Goal: Check status: Check status

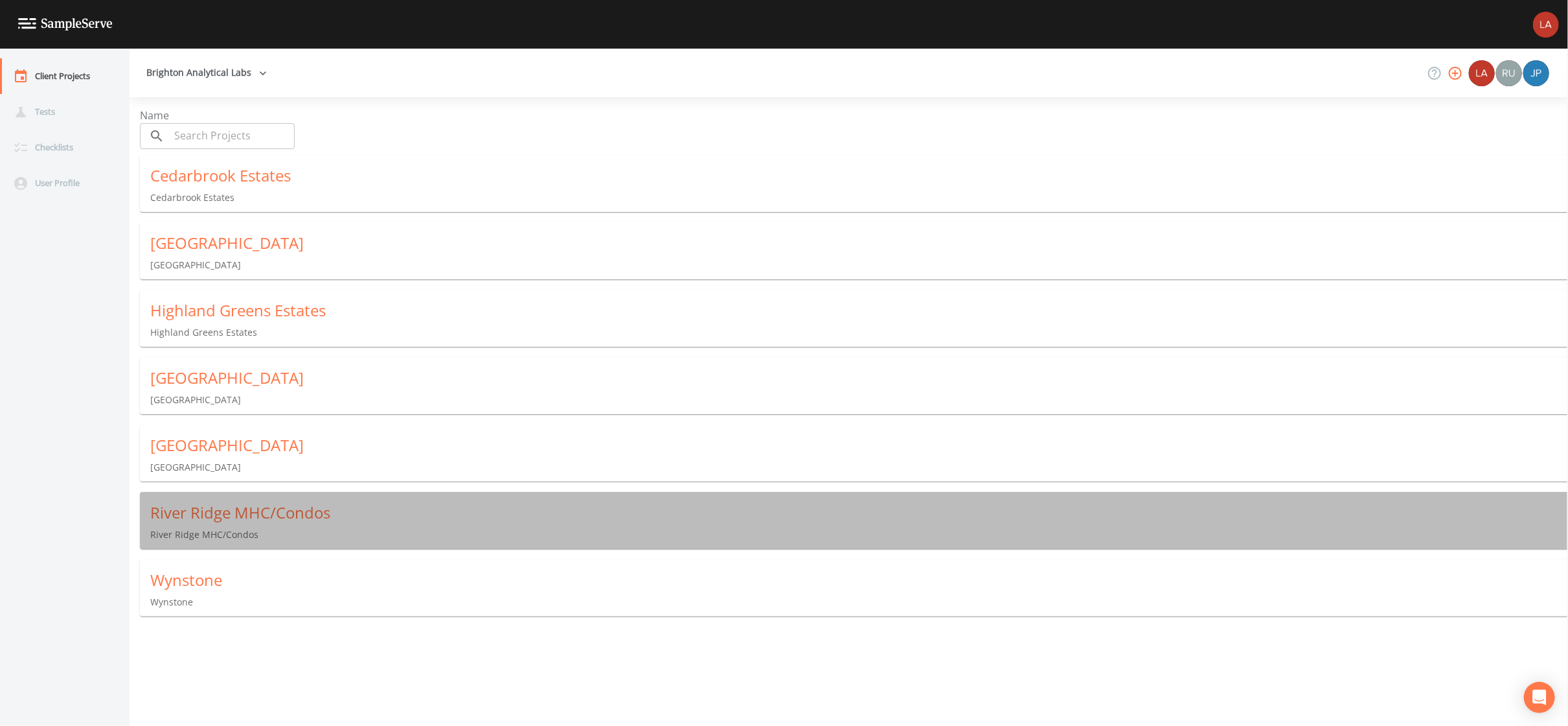
click at [224, 507] on div "River Ridge MHC/Condos" at bounding box center [859, 513] width 1418 height 21
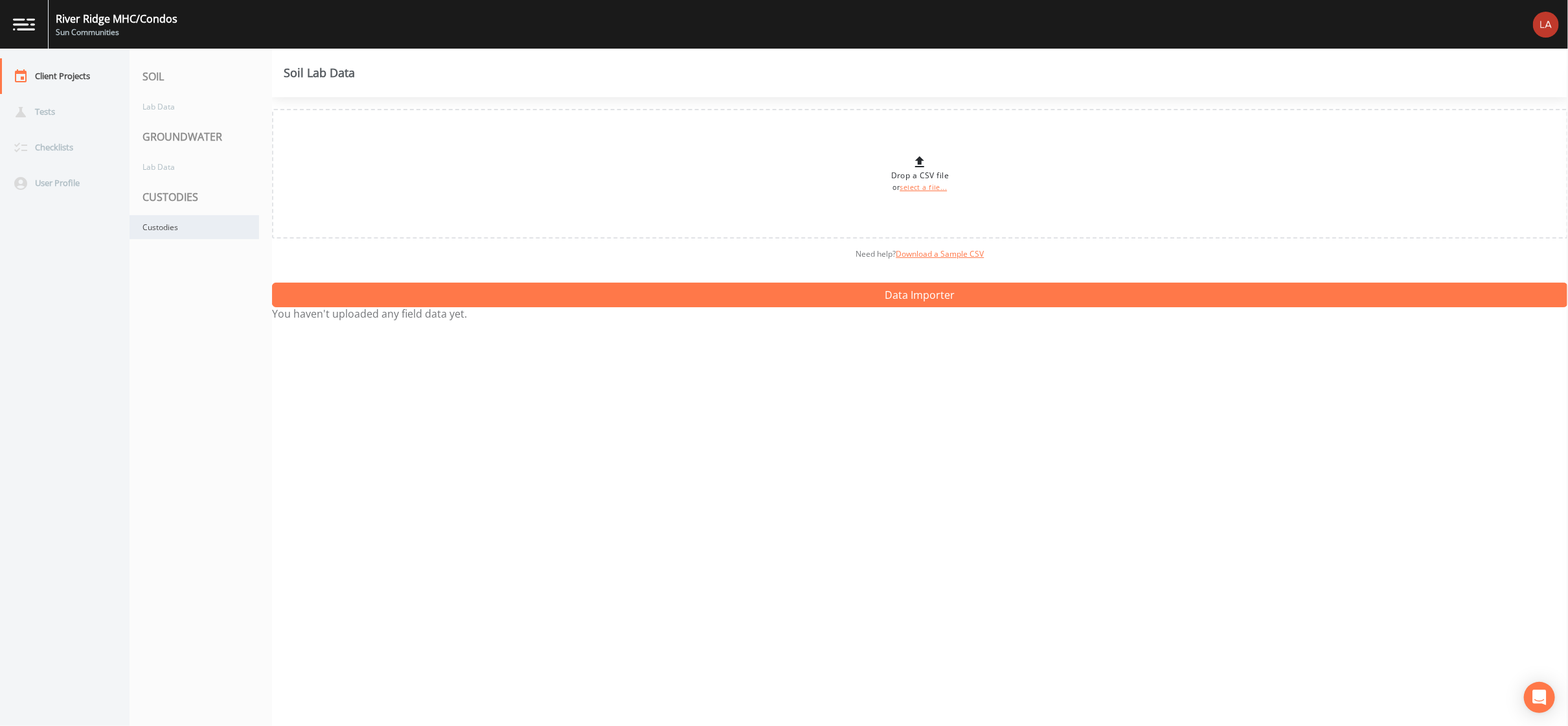
click at [221, 235] on div "Custodies" at bounding box center [194, 227] width 130 height 24
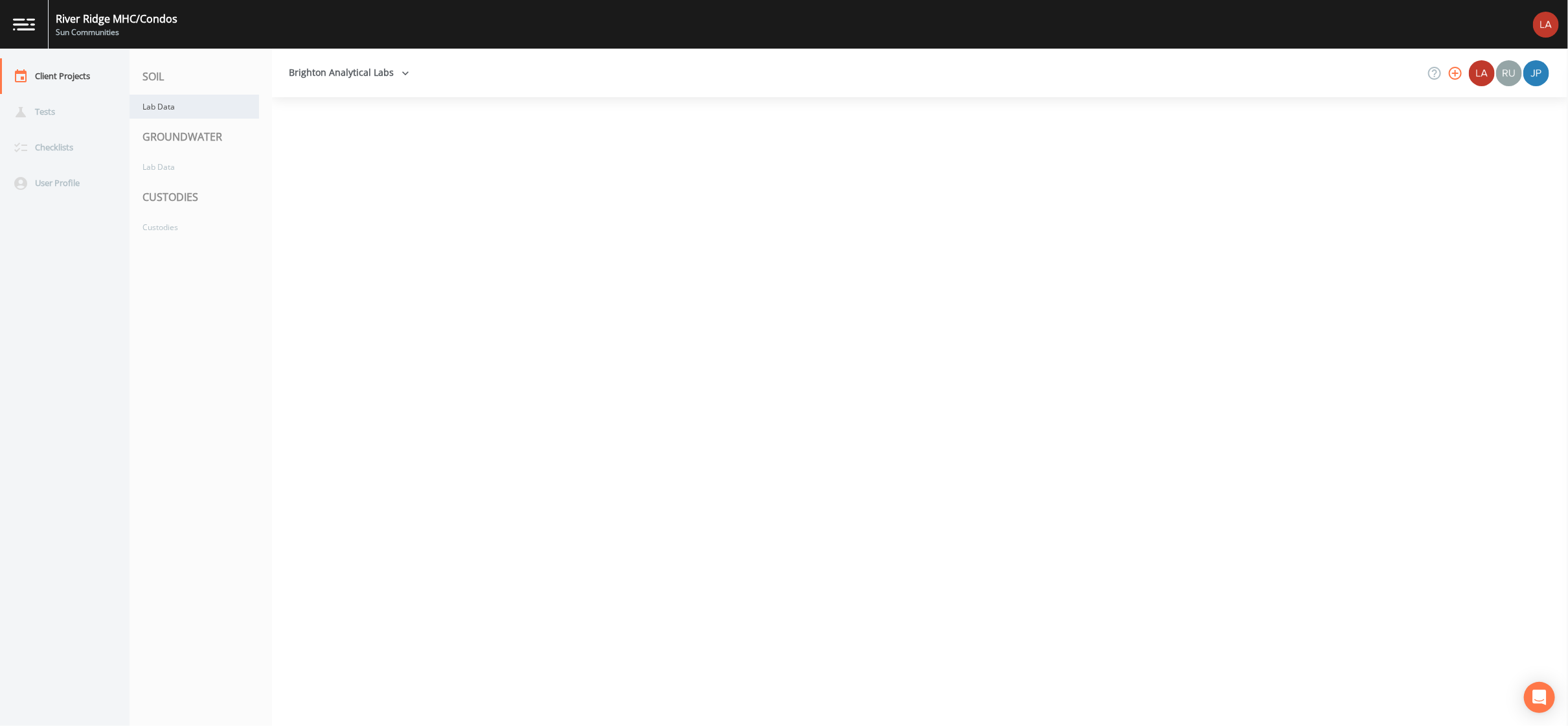
click at [243, 109] on div "Lab Data" at bounding box center [194, 106] width 130 height 24
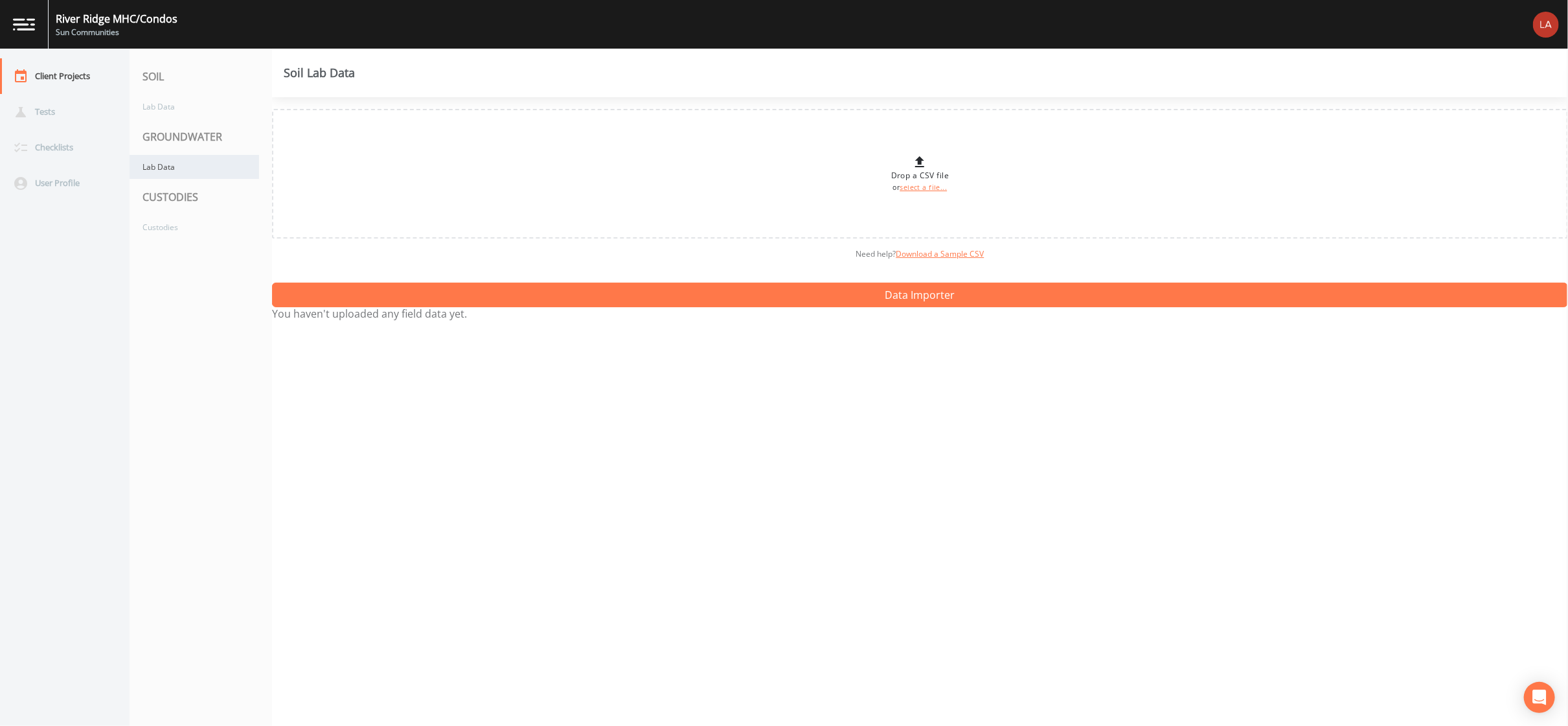
click at [209, 155] on div "Lab Data" at bounding box center [194, 166] width 130 height 24
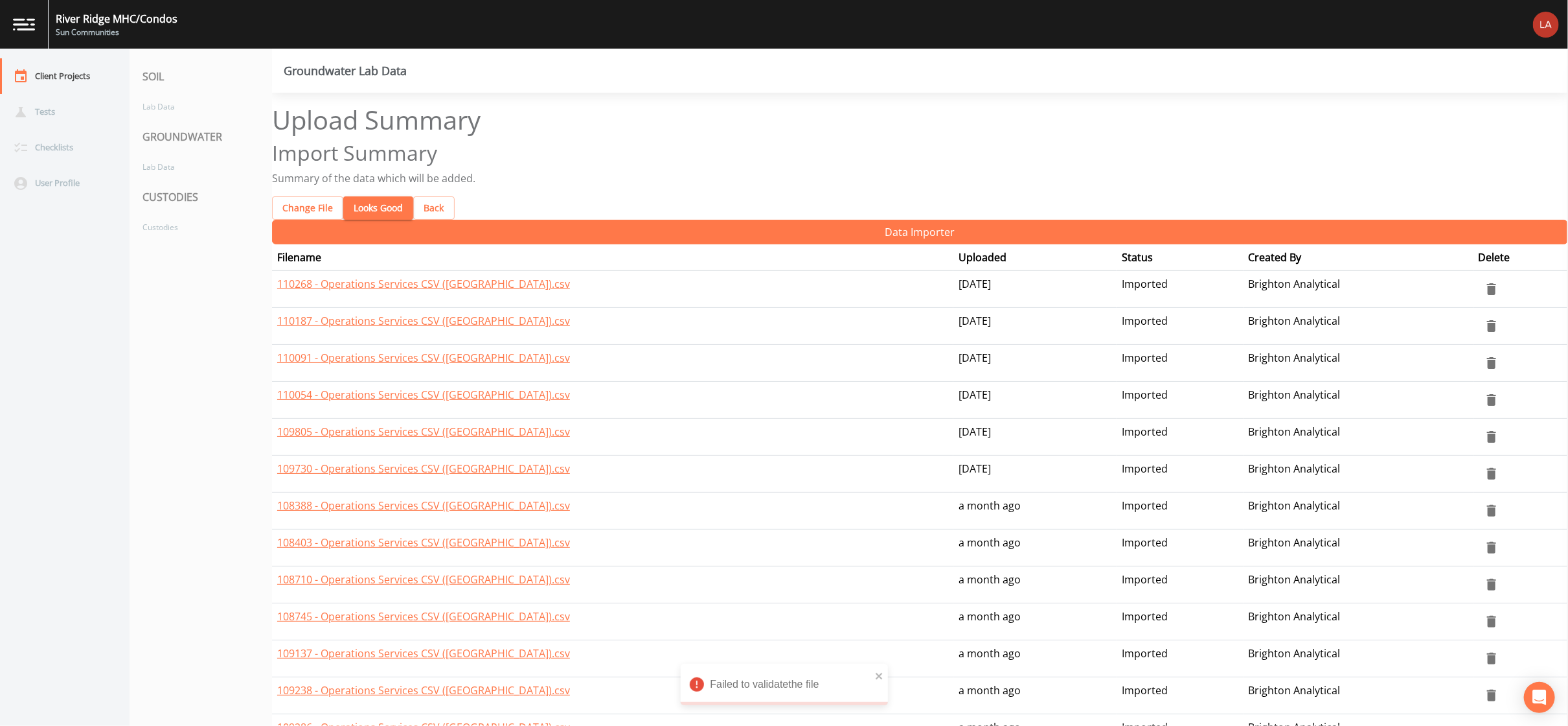
click at [370, 196] on button "Looks Good" at bounding box center [378, 208] width 70 height 24
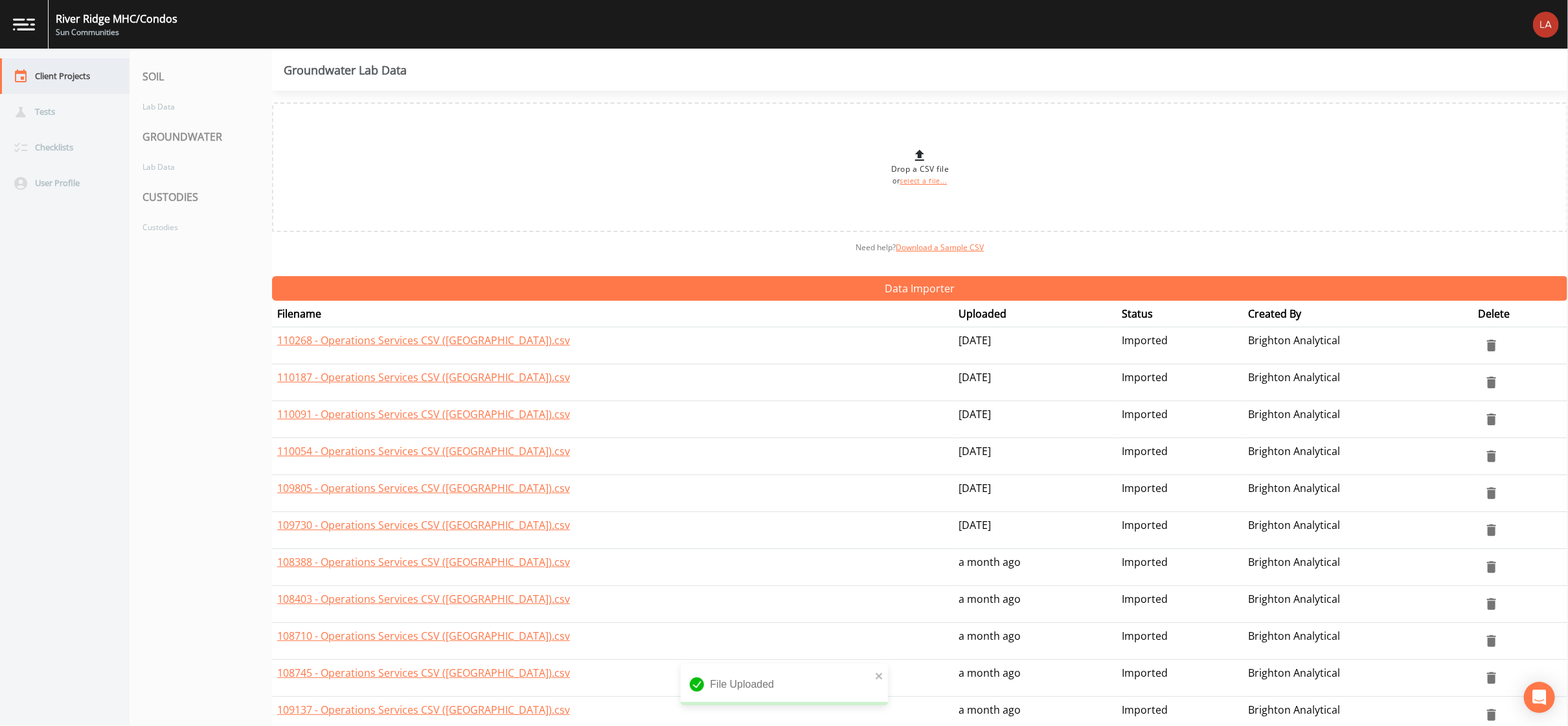
click at [87, 78] on div "Client Projects" at bounding box center [58, 76] width 117 height 36
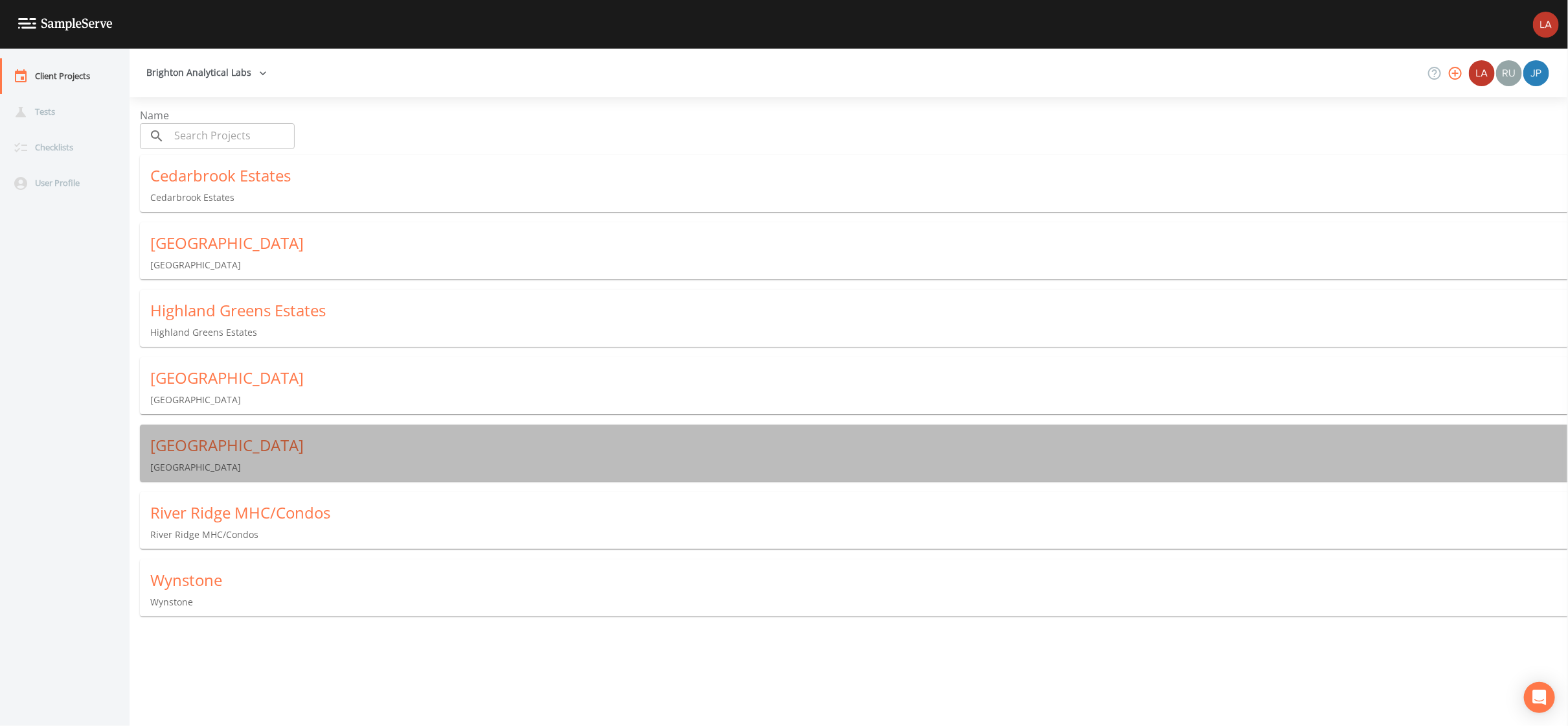
click at [215, 462] on div "Northville Crossings Northville Crossings" at bounding box center [859, 454] width 1439 height 59
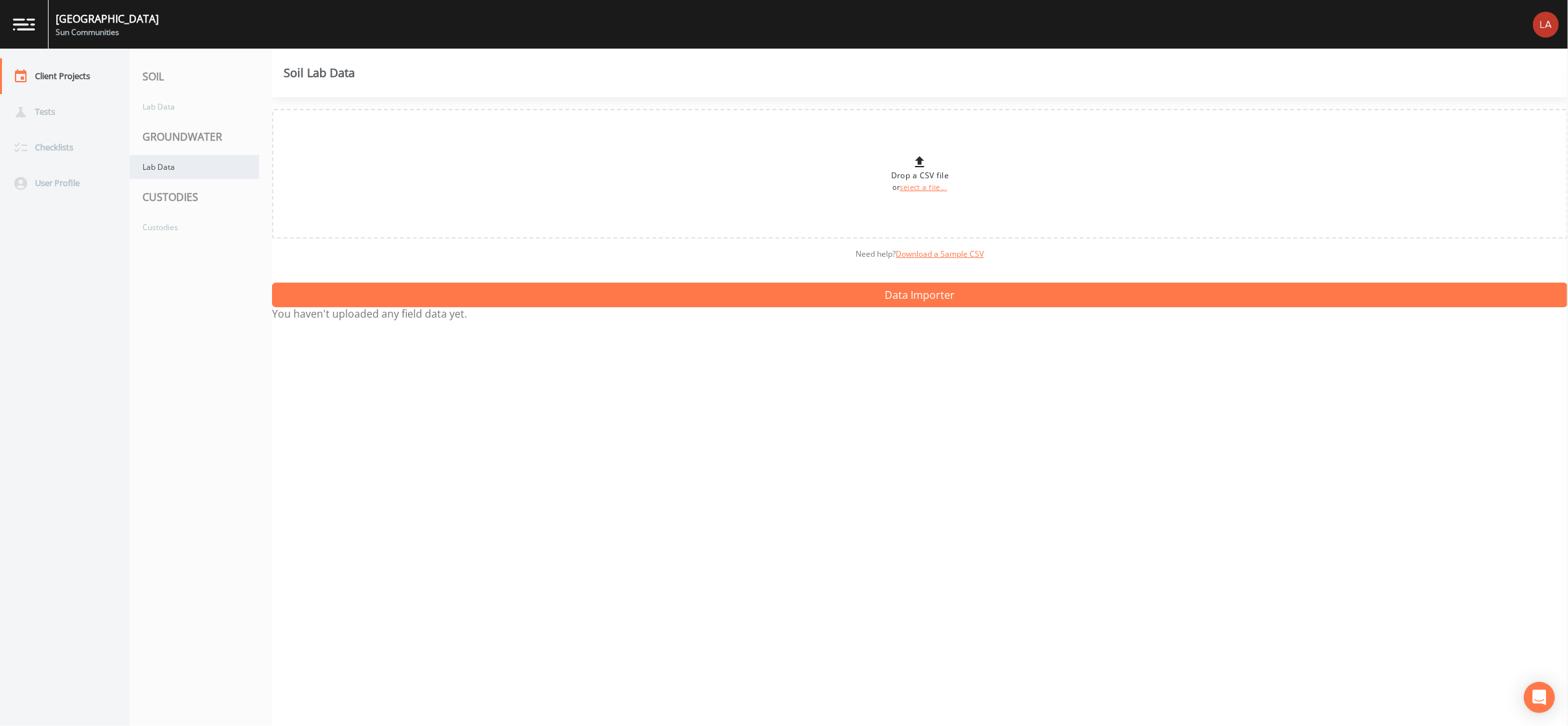
click at [179, 170] on div "Lab Data" at bounding box center [194, 166] width 130 height 24
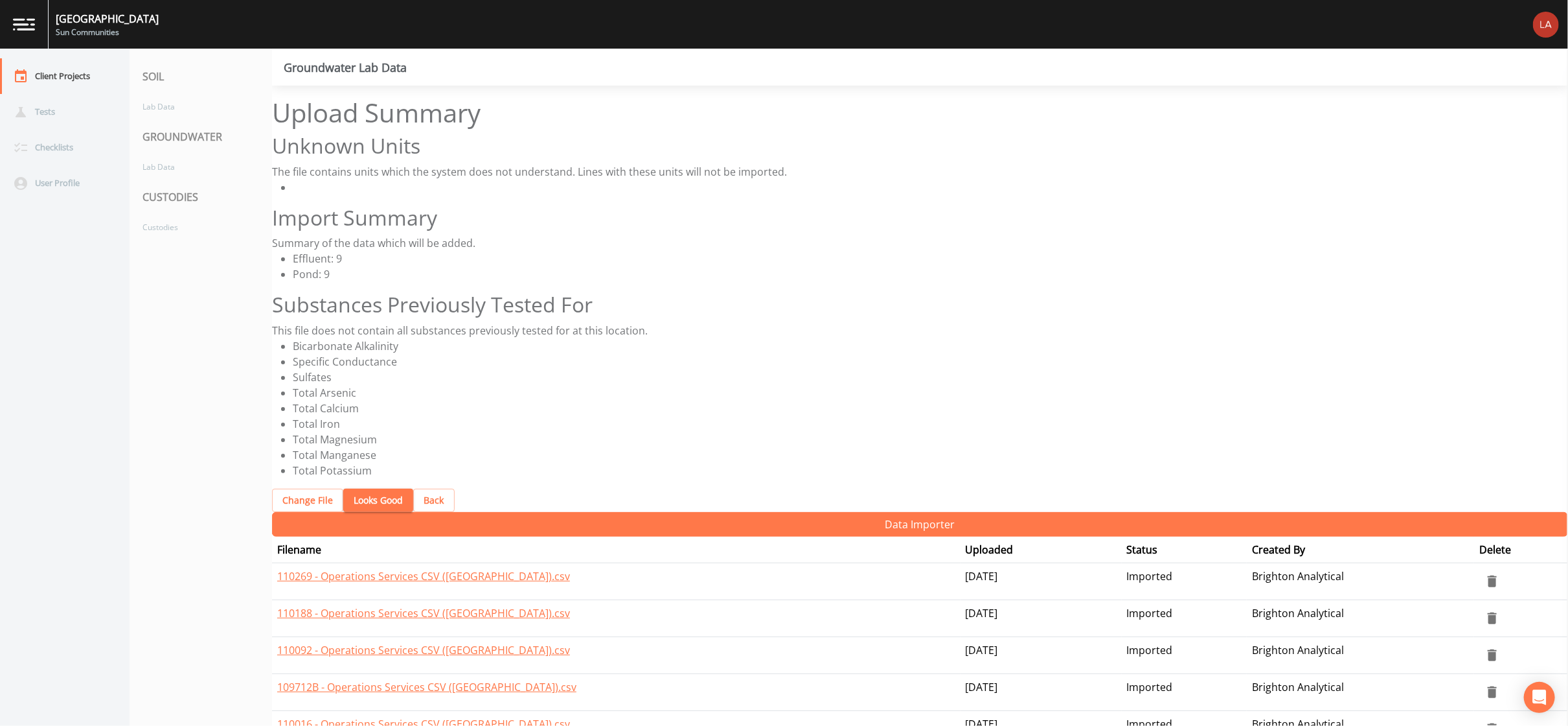
click at [372, 489] on button "Looks Good" at bounding box center [378, 500] width 70 height 24
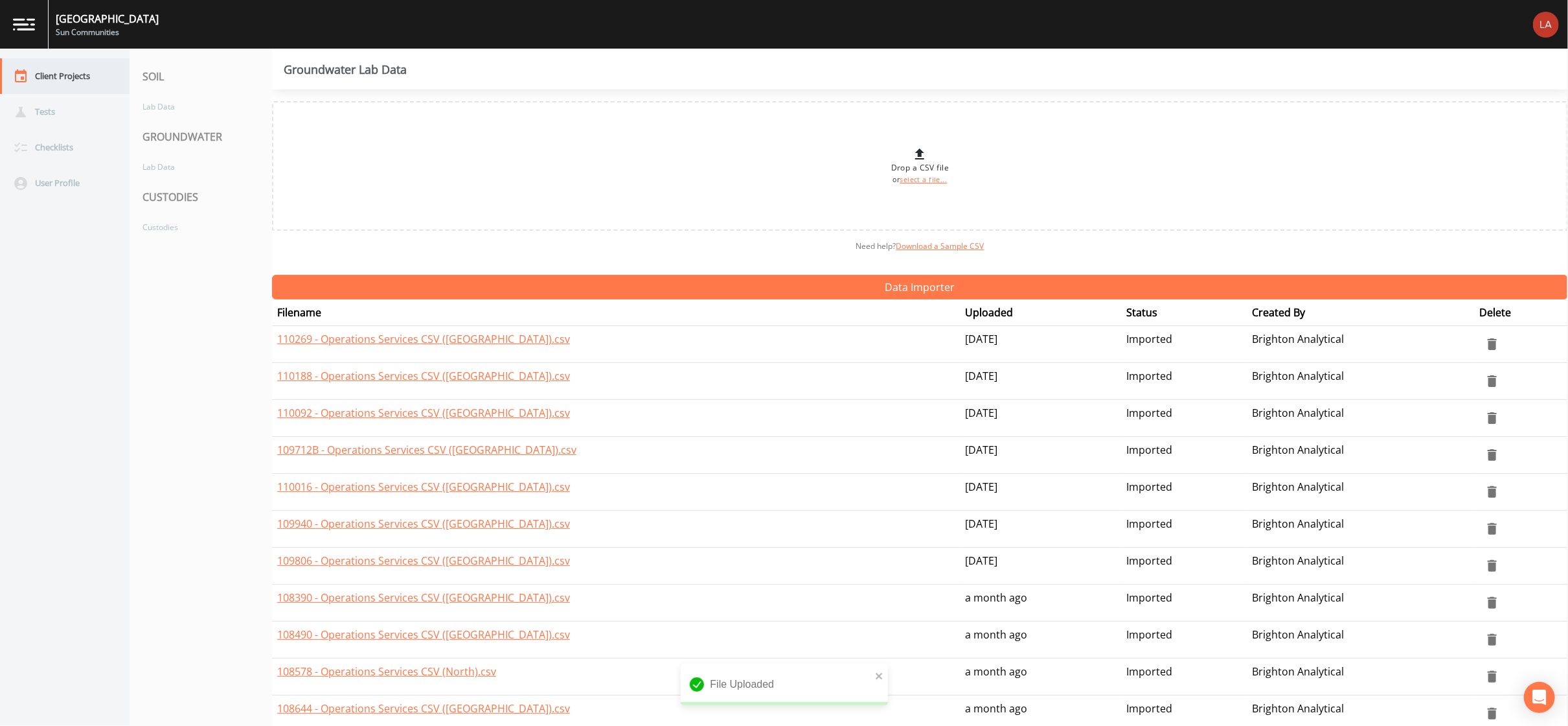
click at [79, 83] on div "Client Projects" at bounding box center [58, 76] width 117 height 36
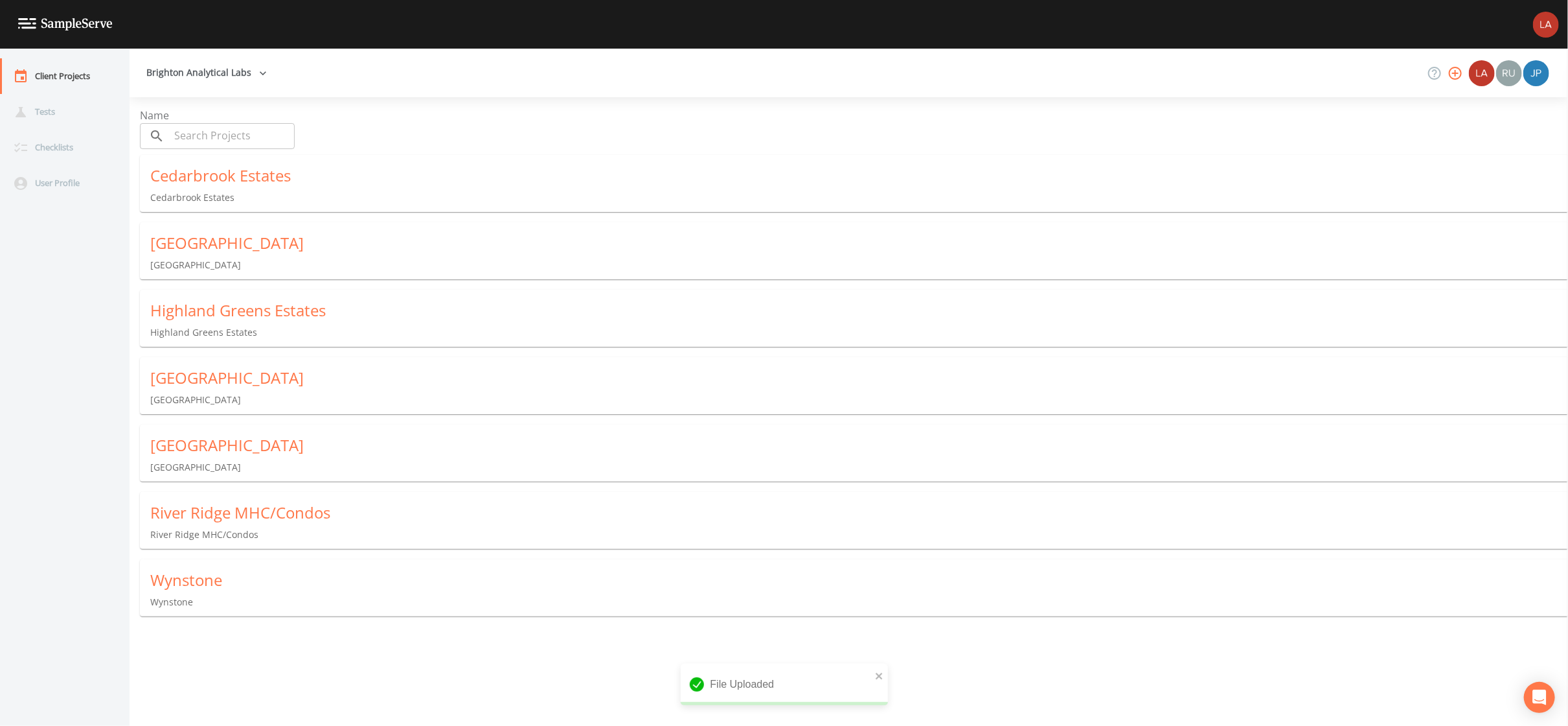
click at [265, 572] on div "Wynstone" at bounding box center [859, 580] width 1418 height 21
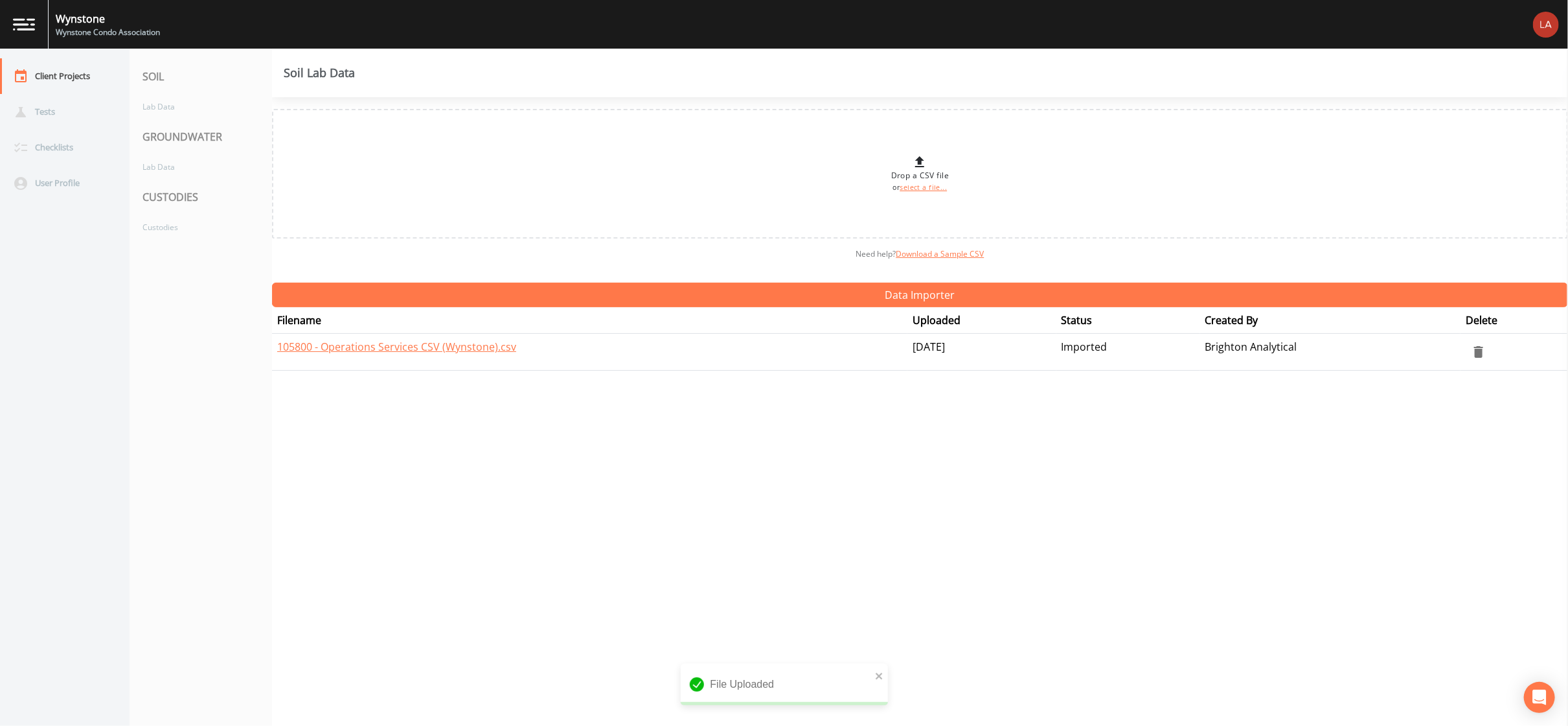
click at [211, 182] on div "CUSTODIES" at bounding box center [201, 197] width 143 height 37
click at [207, 171] on div "Lab Data" at bounding box center [194, 166] width 130 height 24
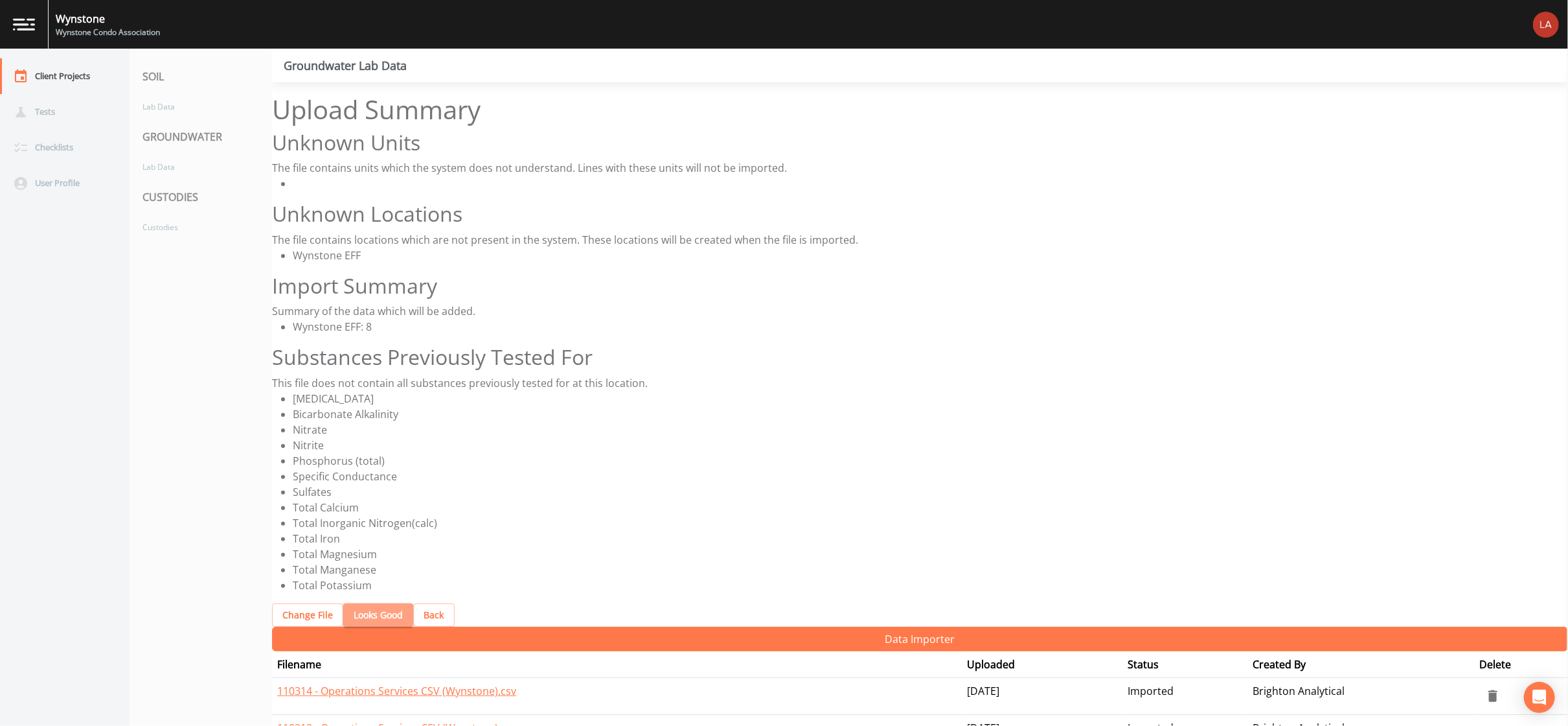
click at [366, 603] on button "Looks Good" at bounding box center [378, 615] width 70 height 24
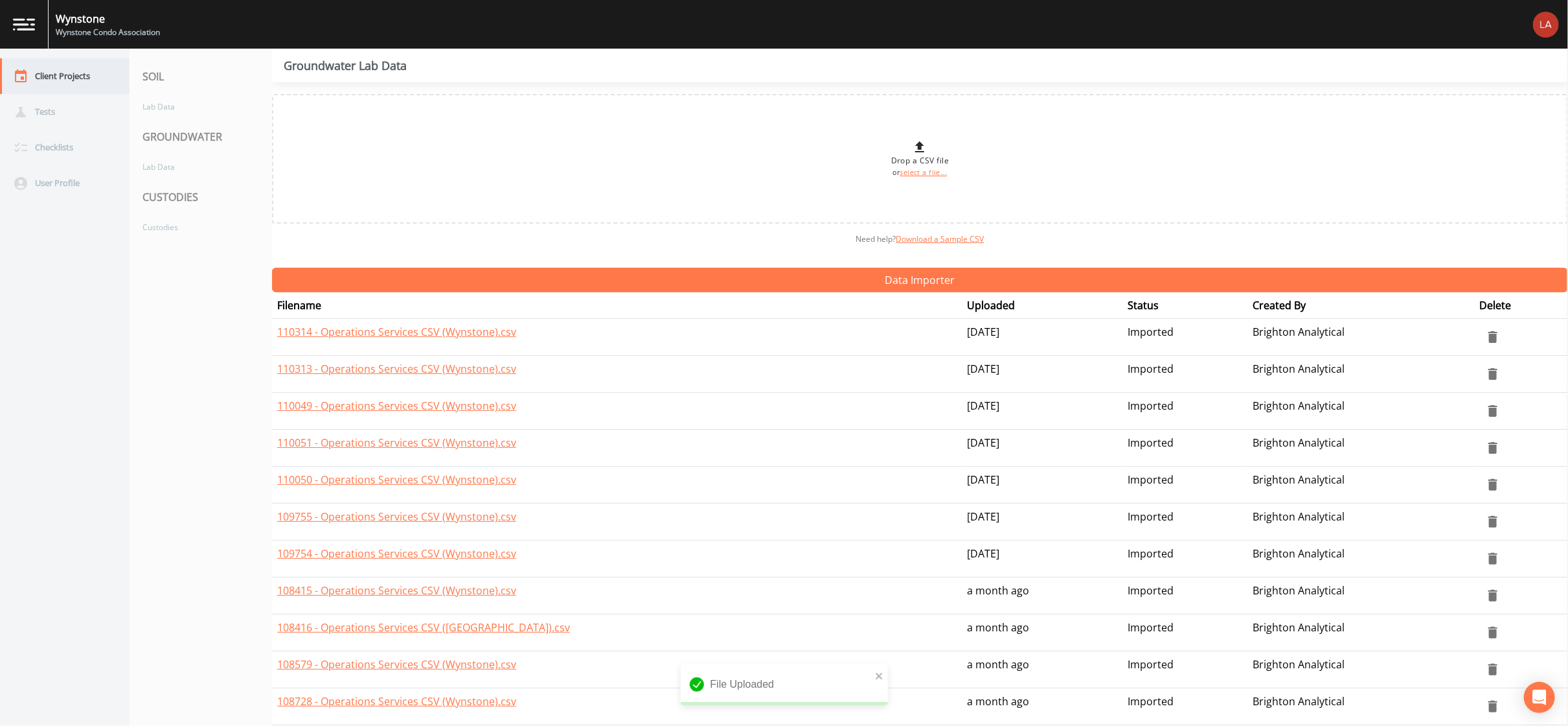
click at [85, 67] on div "Client Projects" at bounding box center [58, 76] width 117 height 36
